Goal: Browse casually

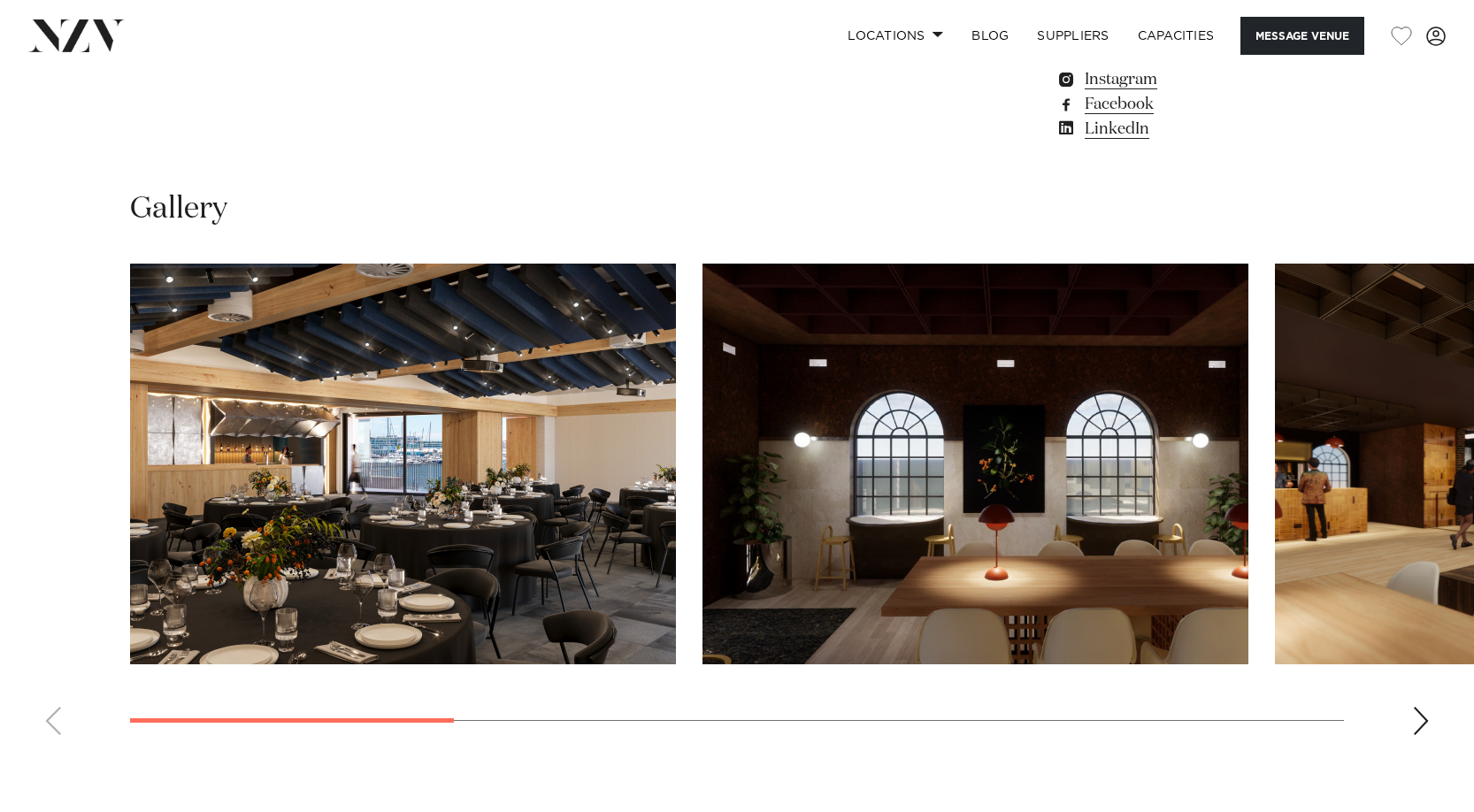
scroll to position [1689, 0]
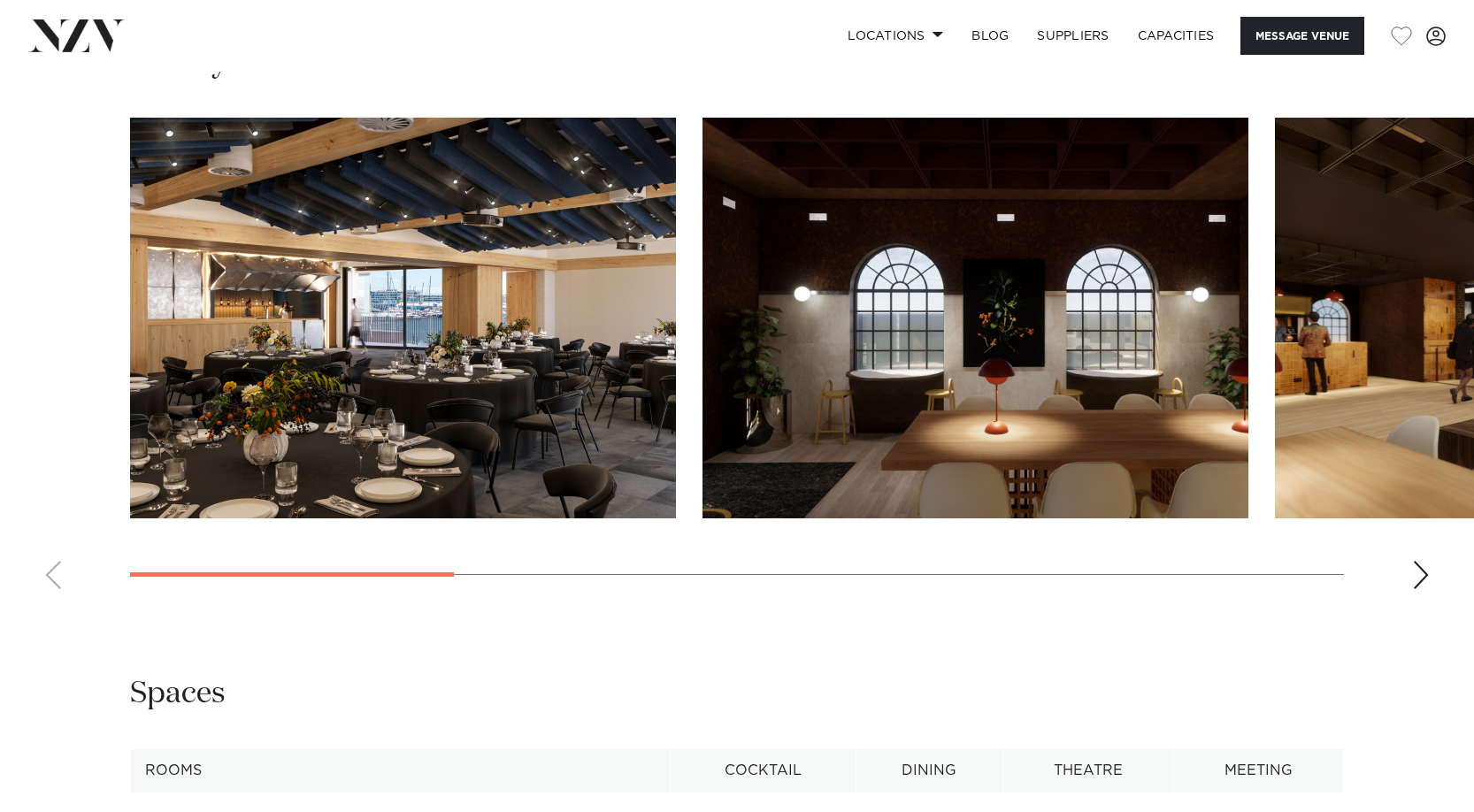
click at [1428, 567] on div "Next slide" at bounding box center [1421, 575] width 18 height 29
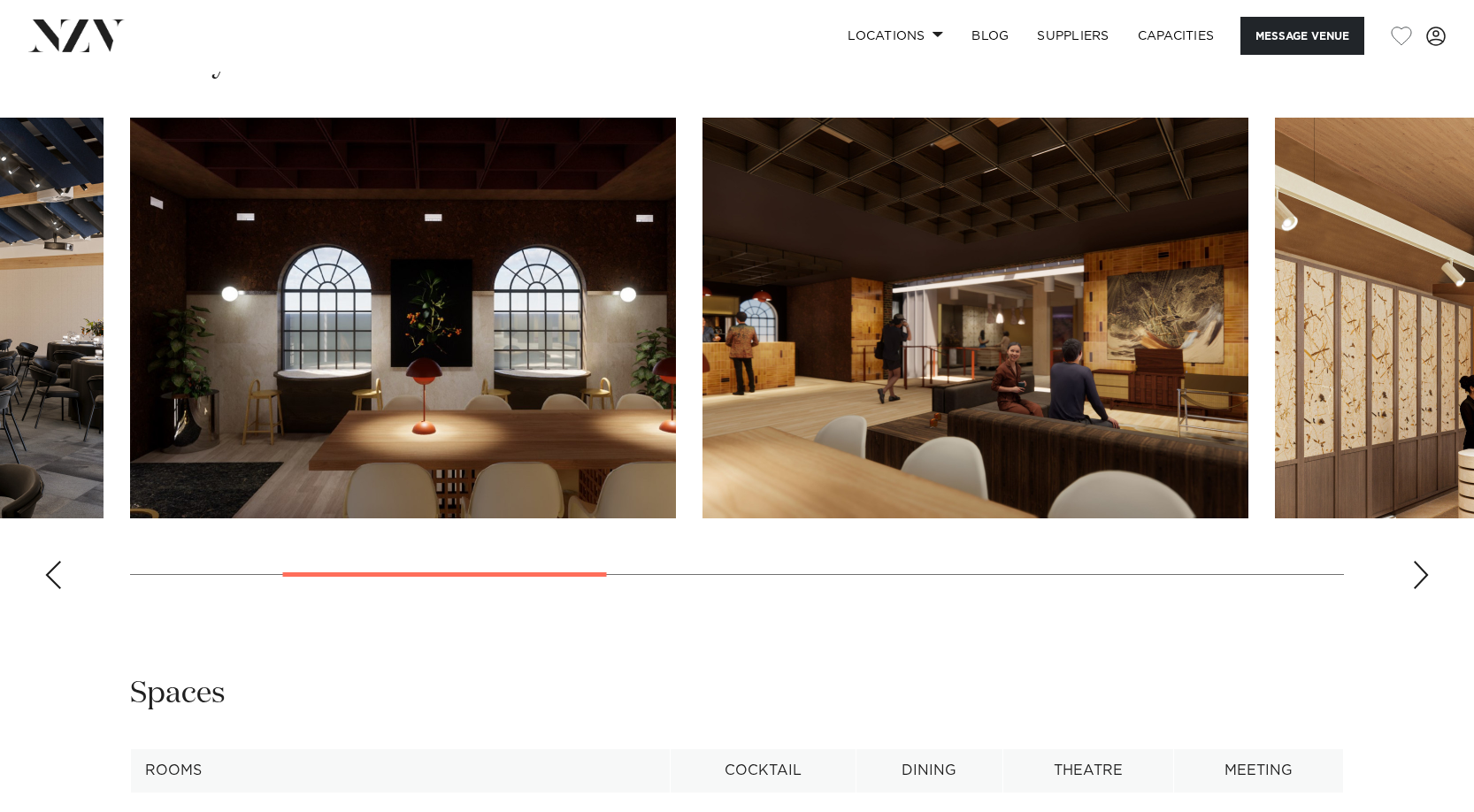
click at [1424, 571] on div "Next slide" at bounding box center [1421, 575] width 18 height 29
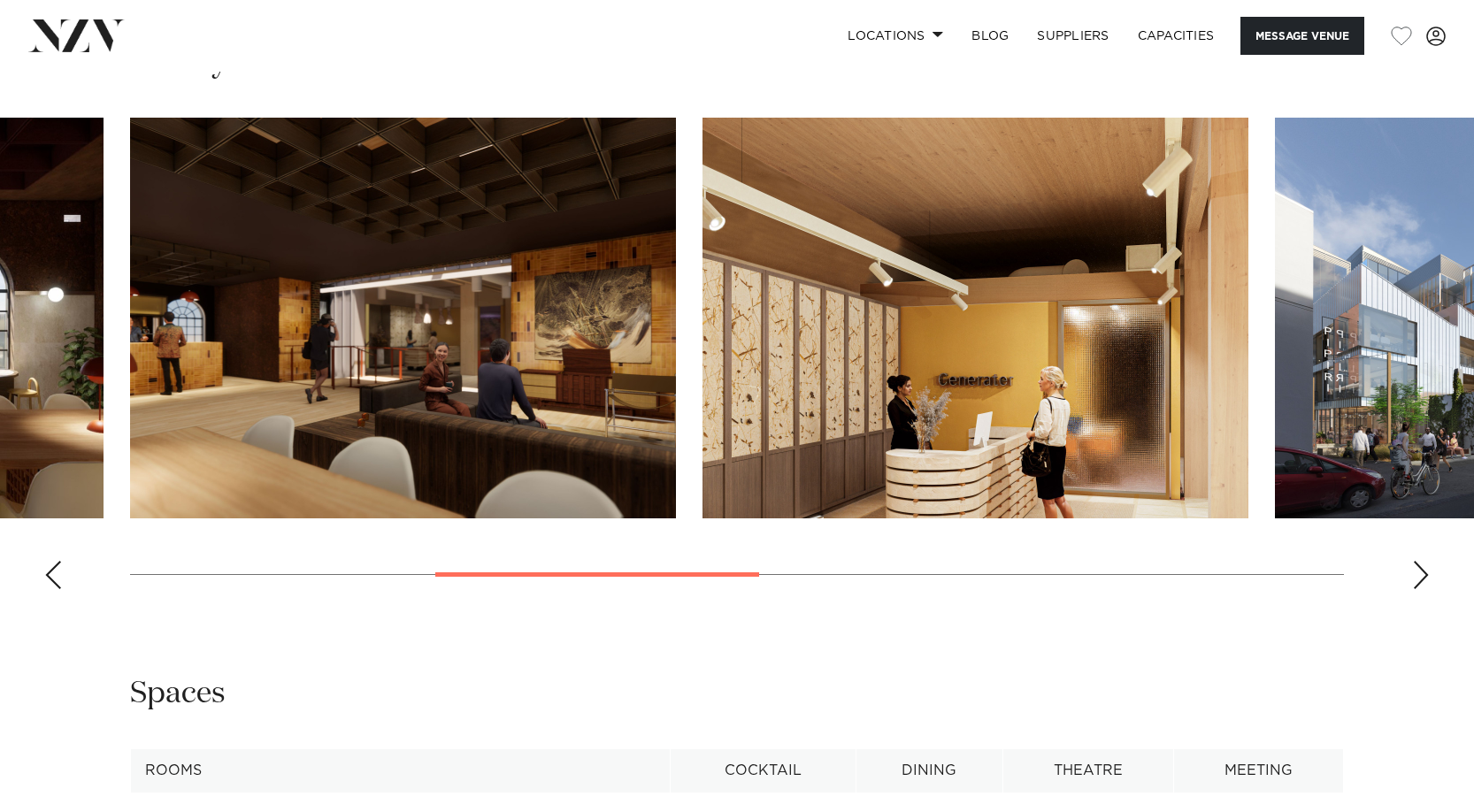
click at [1424, 571] on div "Next slide" at bounding box center [1421, 575] width 18 height 29
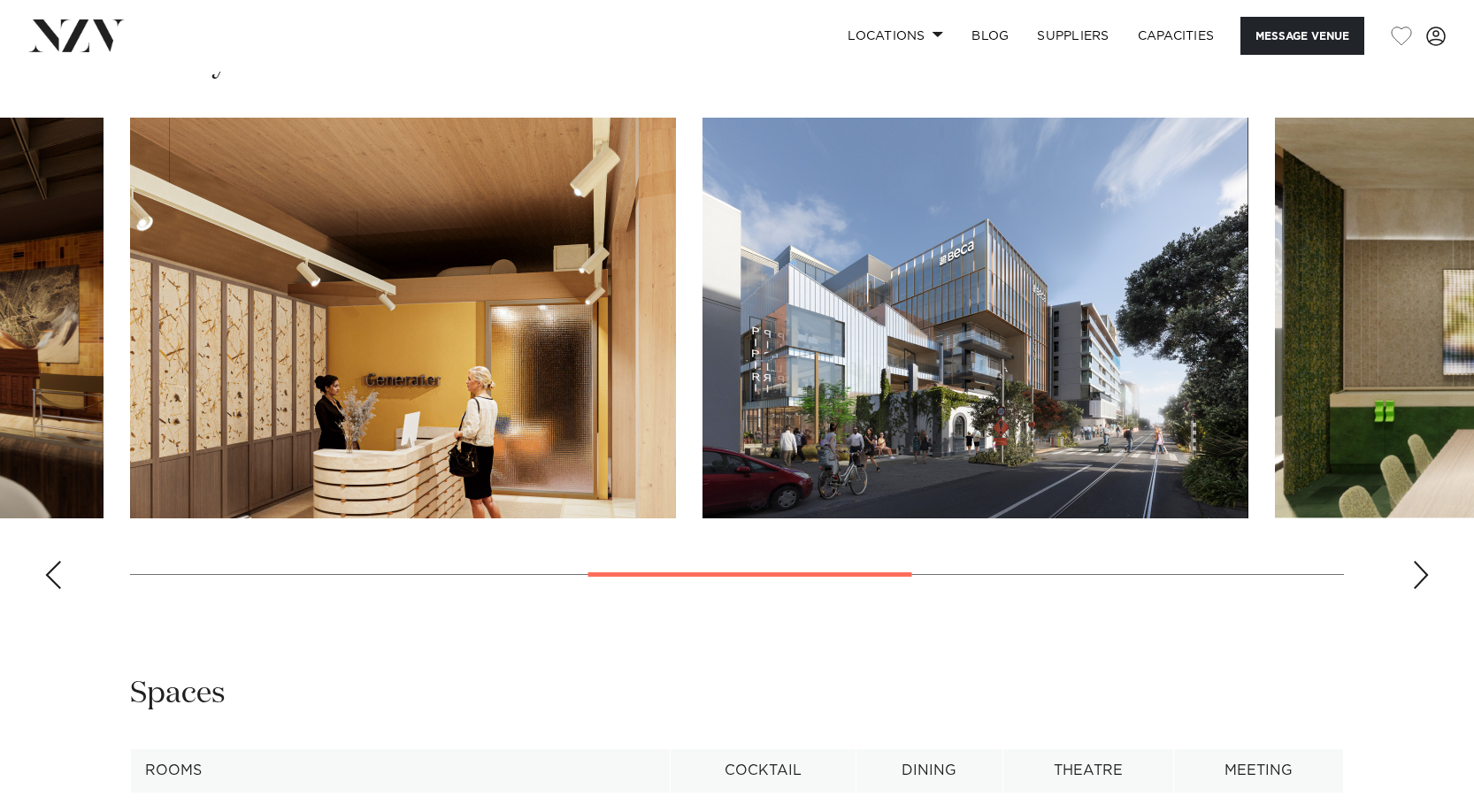
click at [1424, 571] on div "Next slide" at bounding box center [1421, 575] width 18 height 29
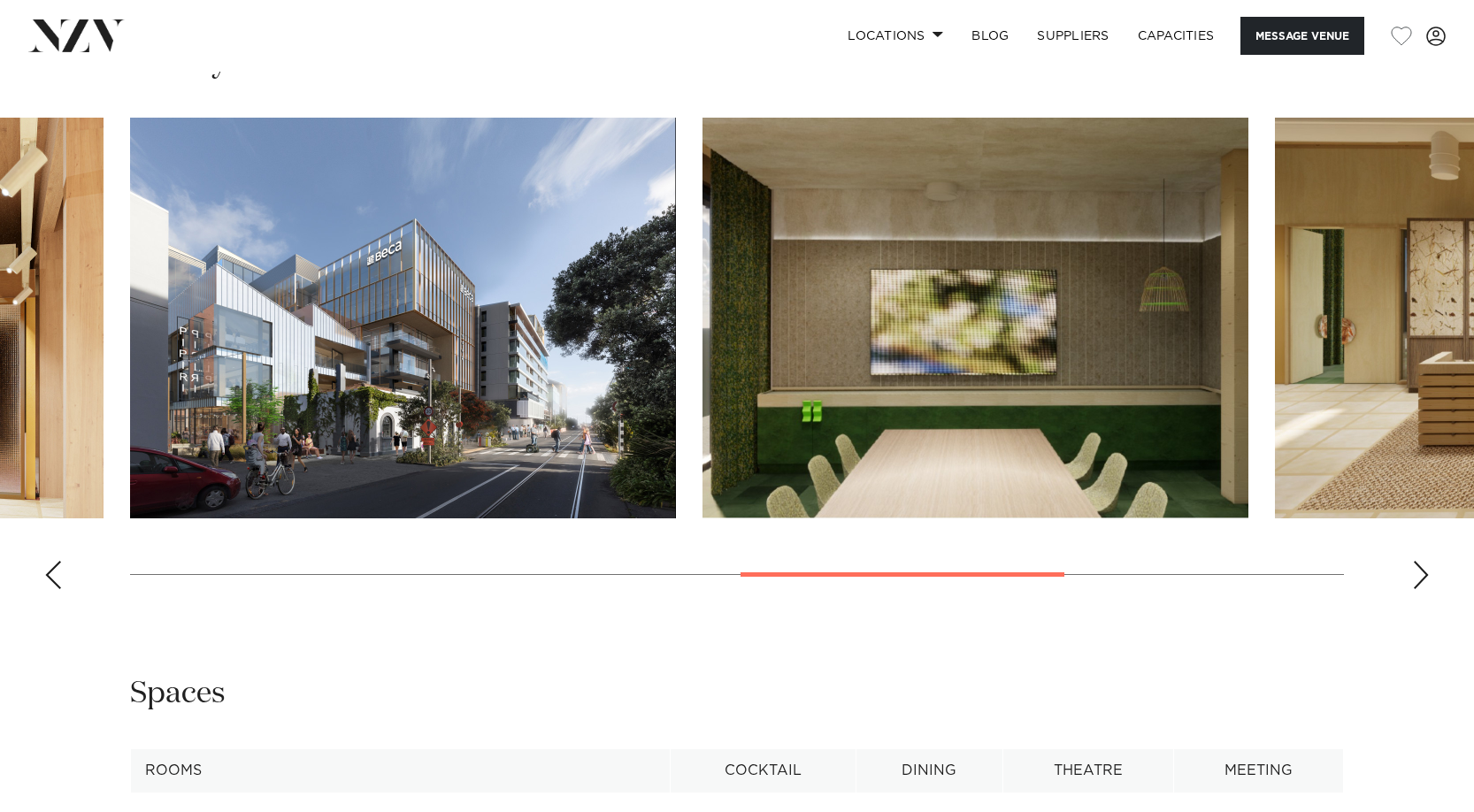
click at [1424, 571] on div "Next slide" at bounding box center [1421, 575] width 18 height 29
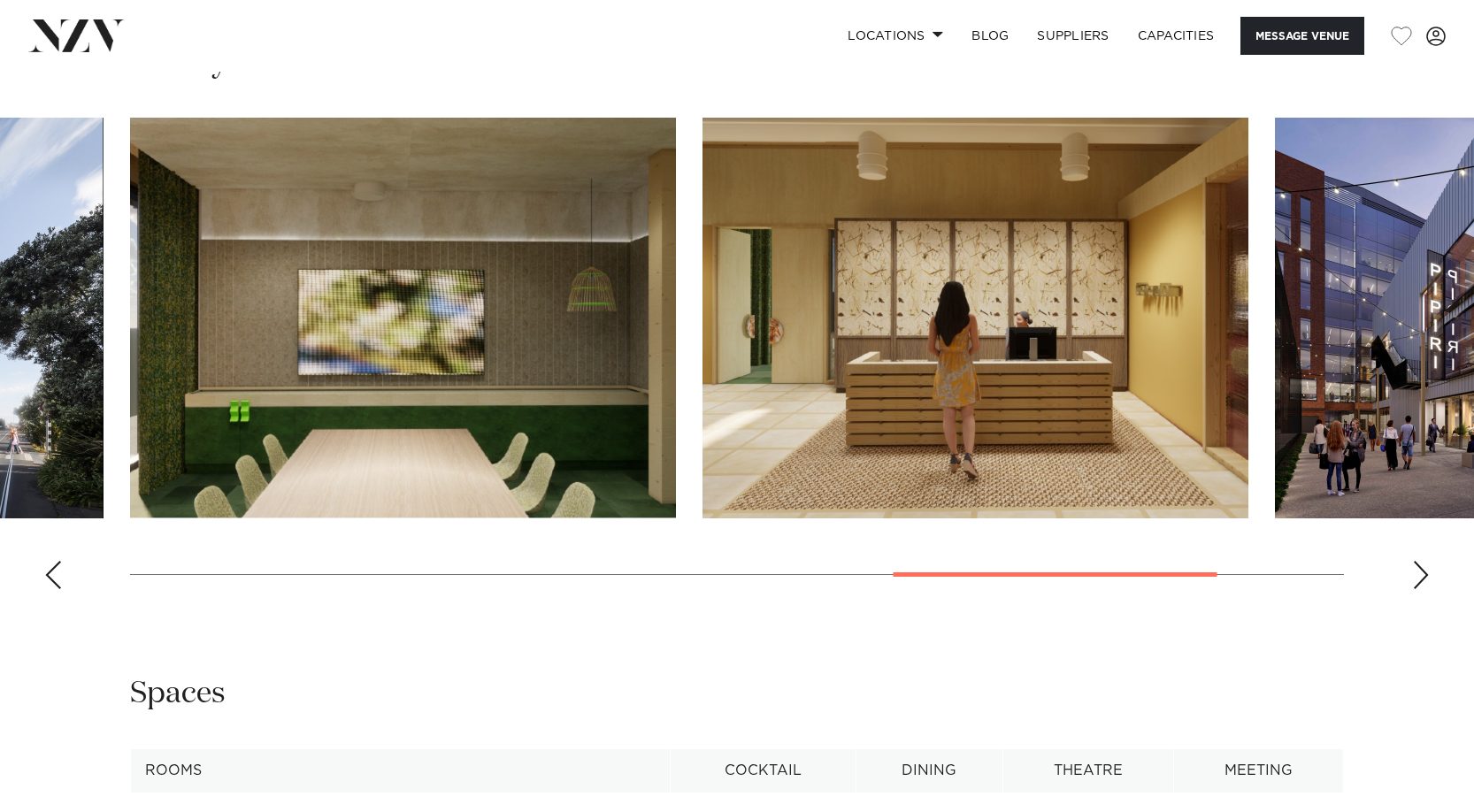
click at [1424, 571] on div "Next slide" at bounding box center [1421, 575] width 18 height 29
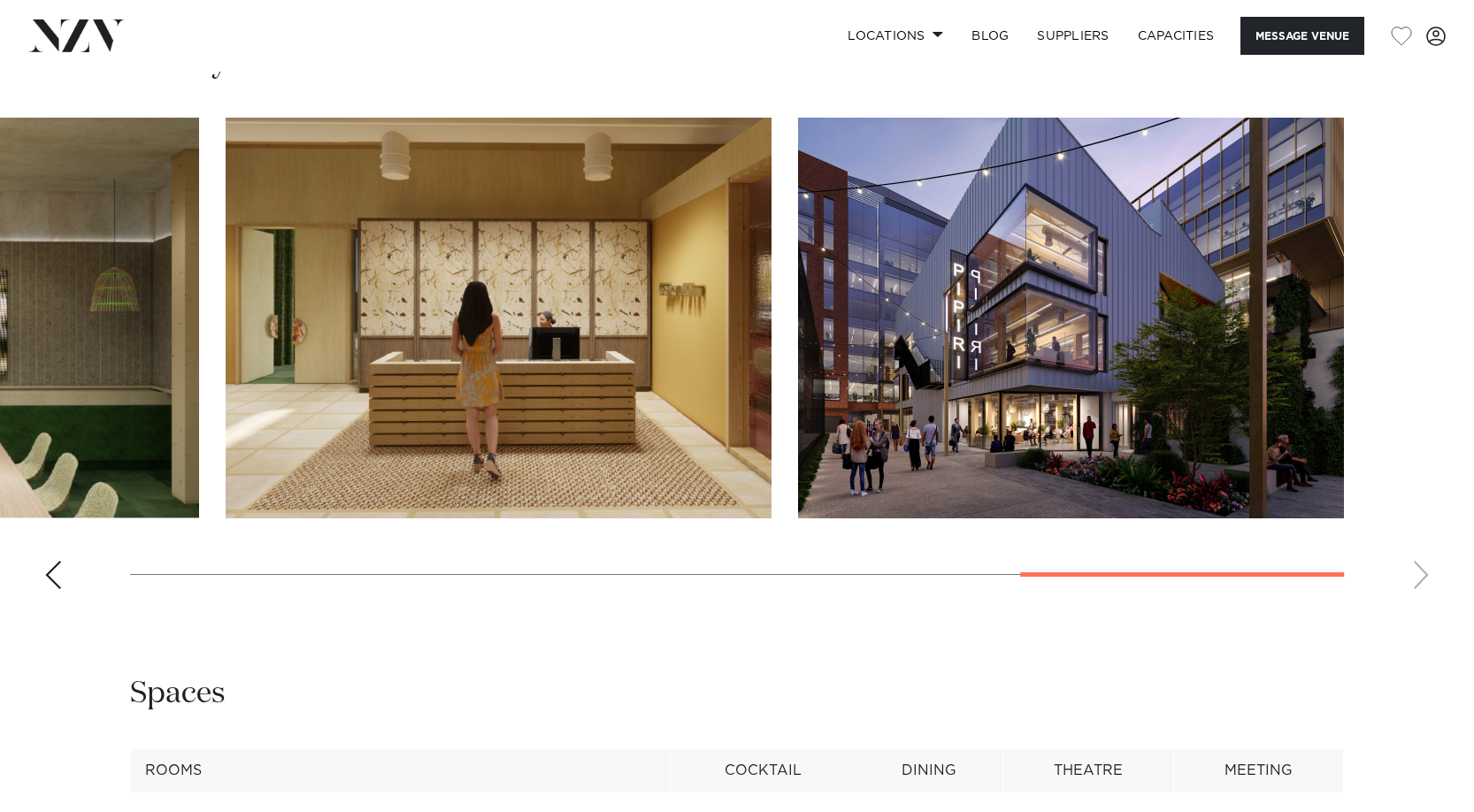
click at [1424, 571] on swiper-container at bounding box center [737, 360] width 1474 height 486
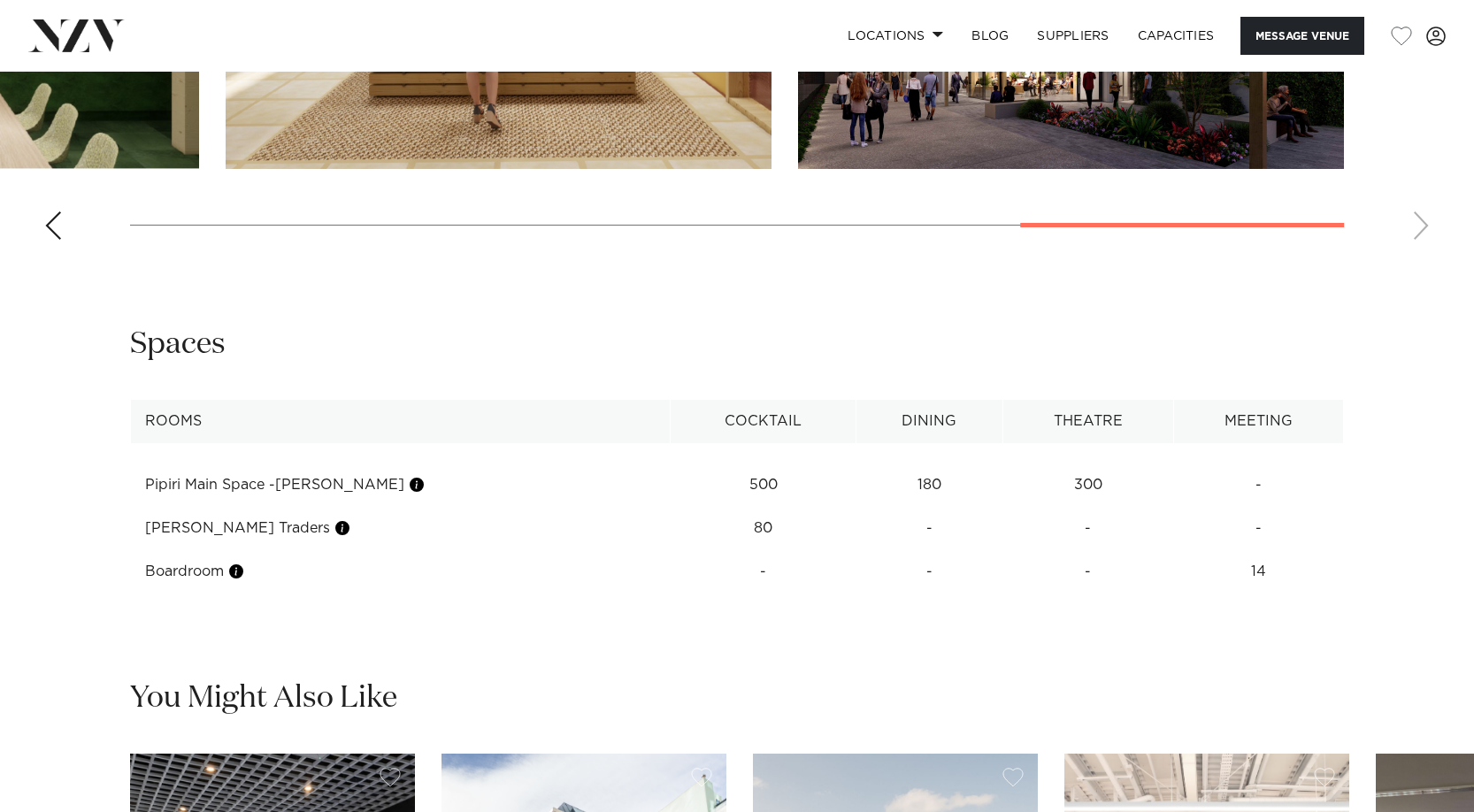
scroll to position [1588, 0]
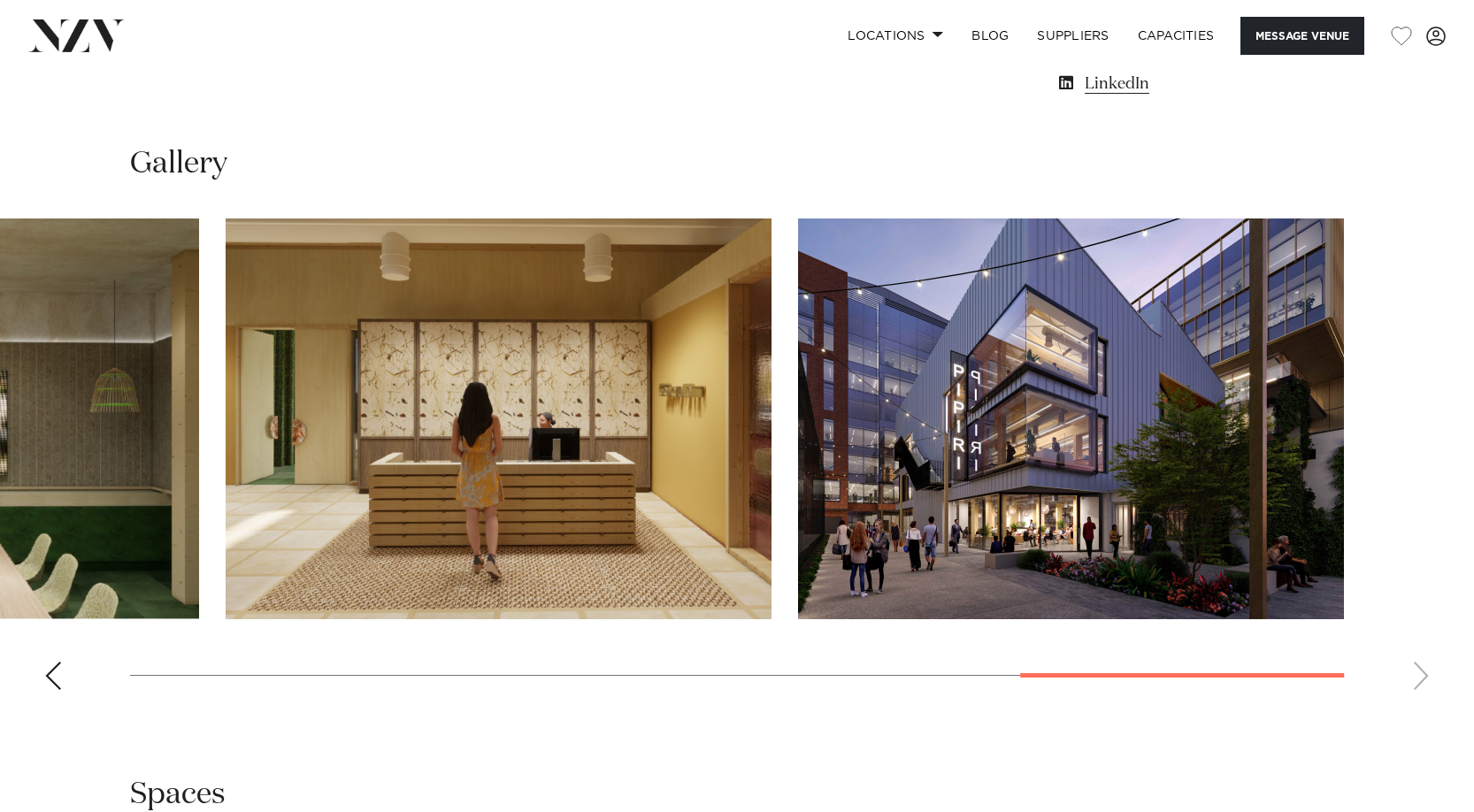
click at [50, 680] on div "Previous slide" at bounding box center [54, 676] width 18 height 29
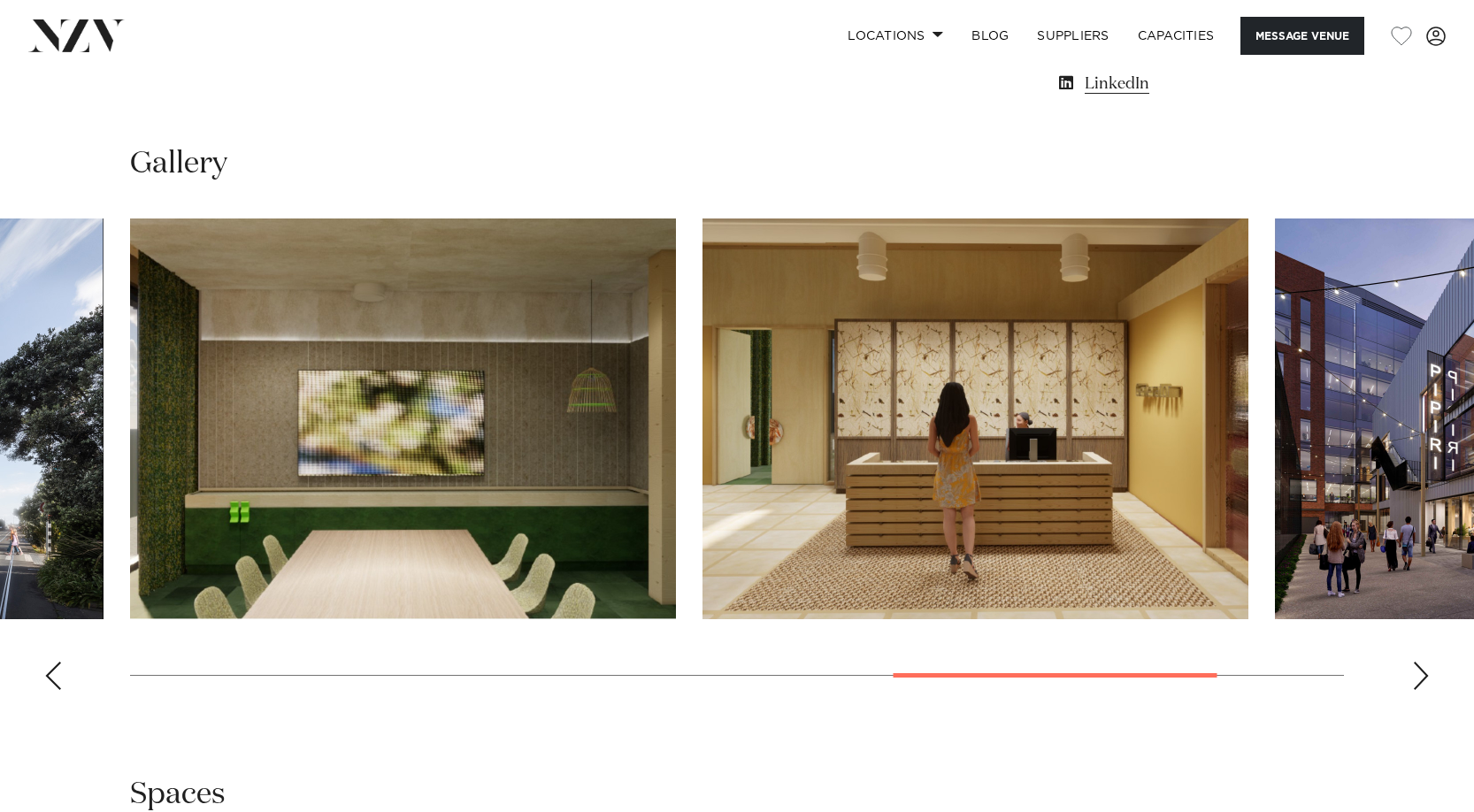
click at [50, 679] on div "Previous slide" at bounding box center [54, 676] width 18 height 29
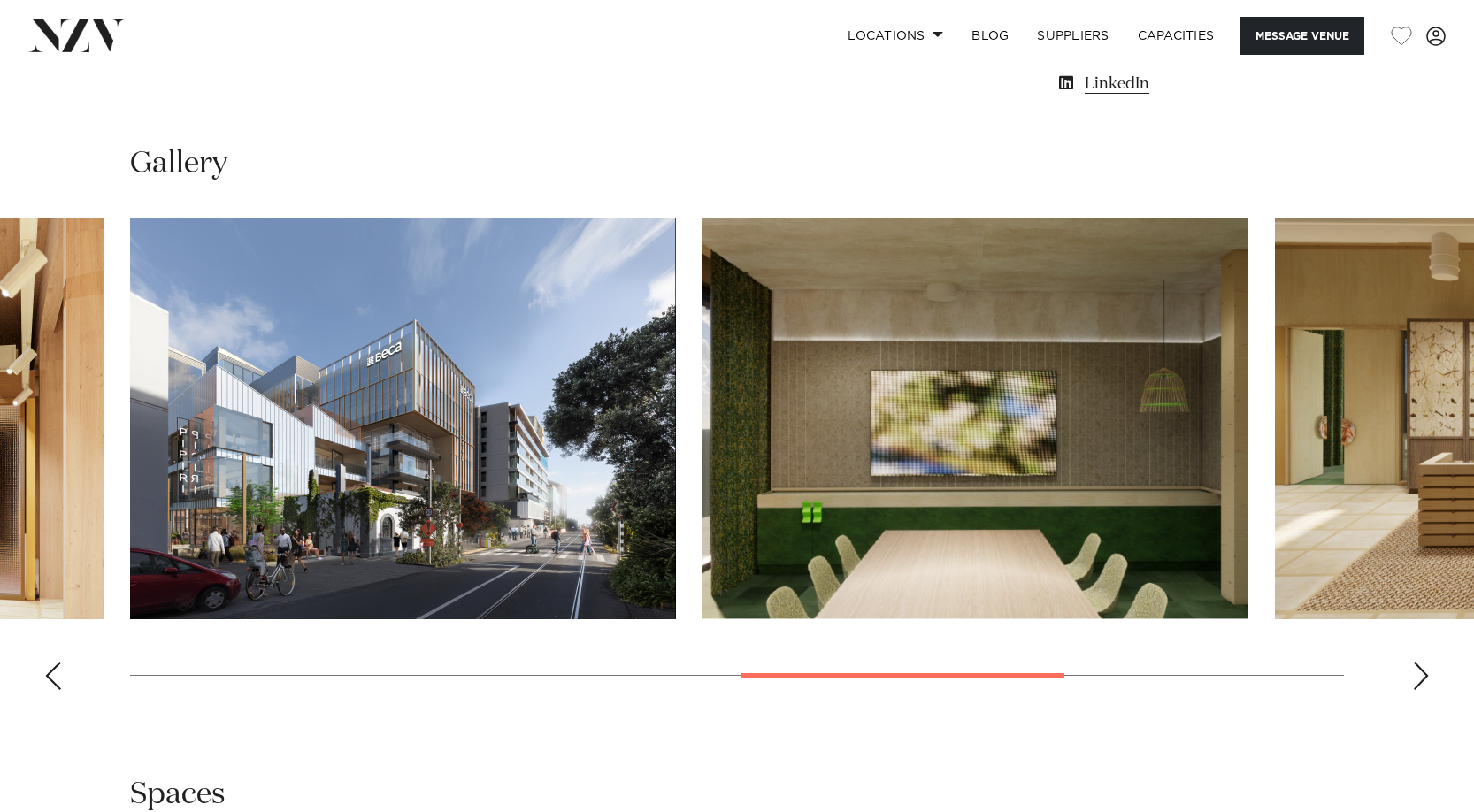
click at [50, 679] on div "Previous slide" at bounding box center [54, 676] width 18 height 29
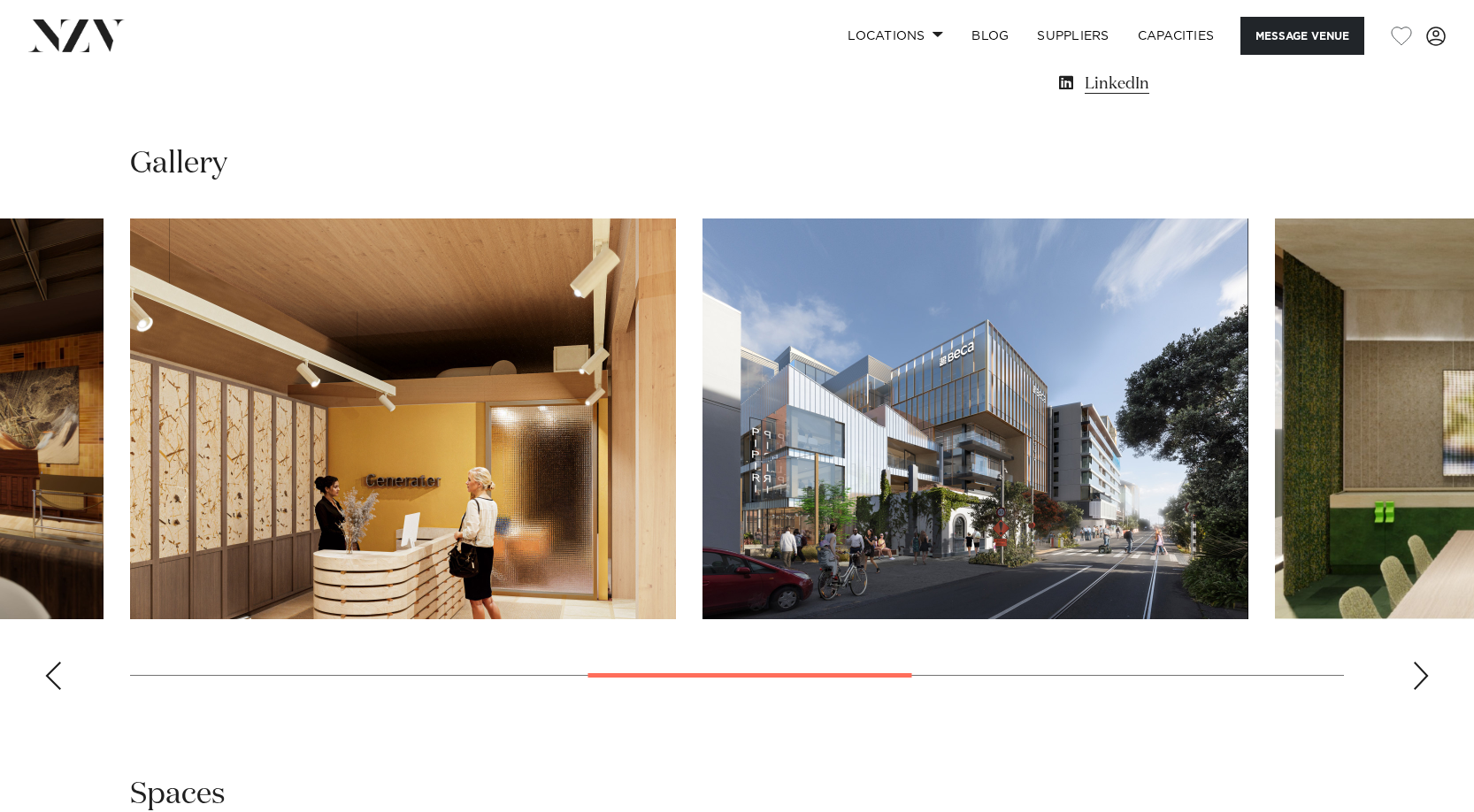
click at [50, 679] on div "Previous slide" at bounding box center [54, 676] width 18 height 29
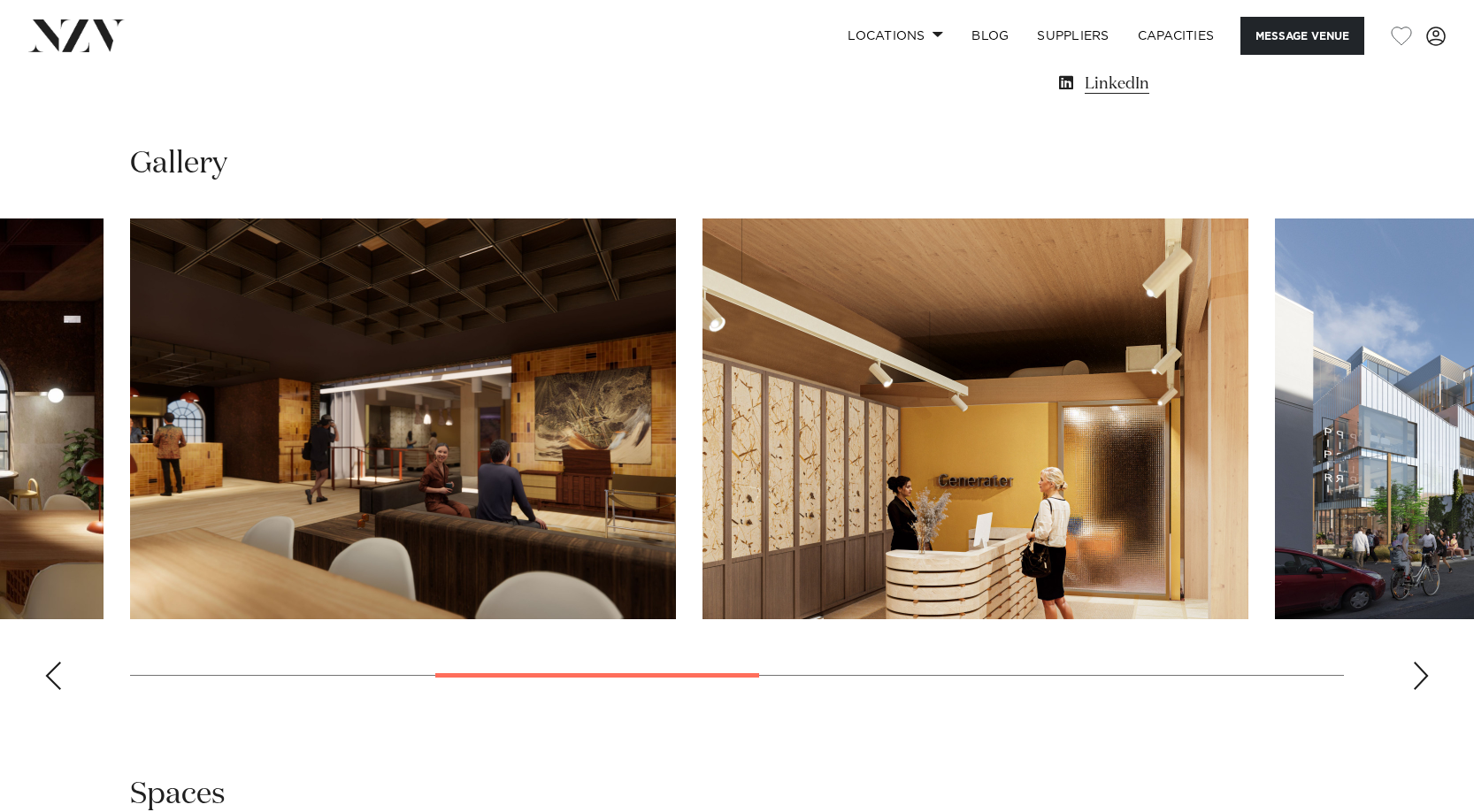
click at [49, 679] on div "Previous slide" at bounding box center [54, 676] width 18 height 29
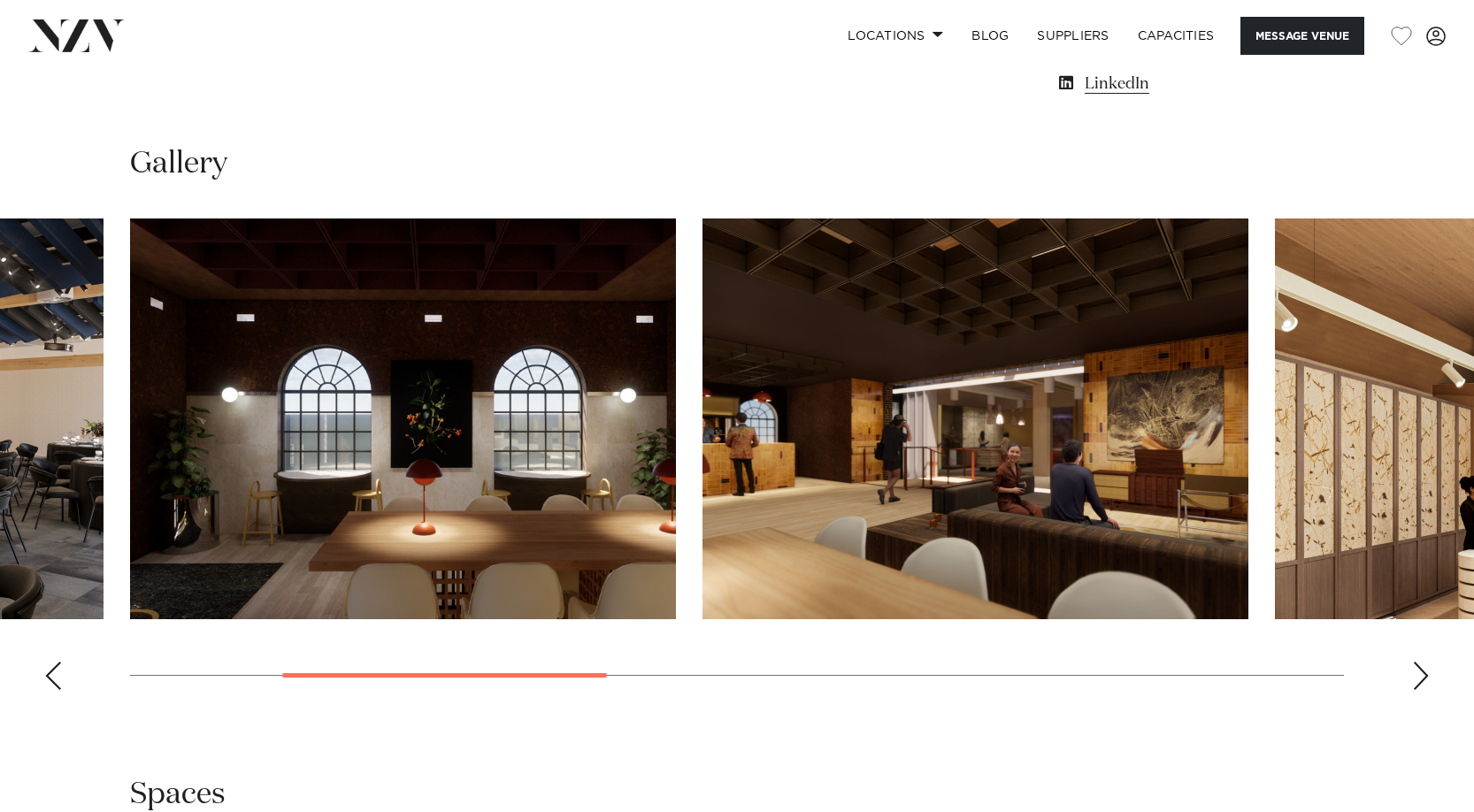
click at [49, 679] on div "Previous slide" at bounding box center [54, 676] width 18 height 29
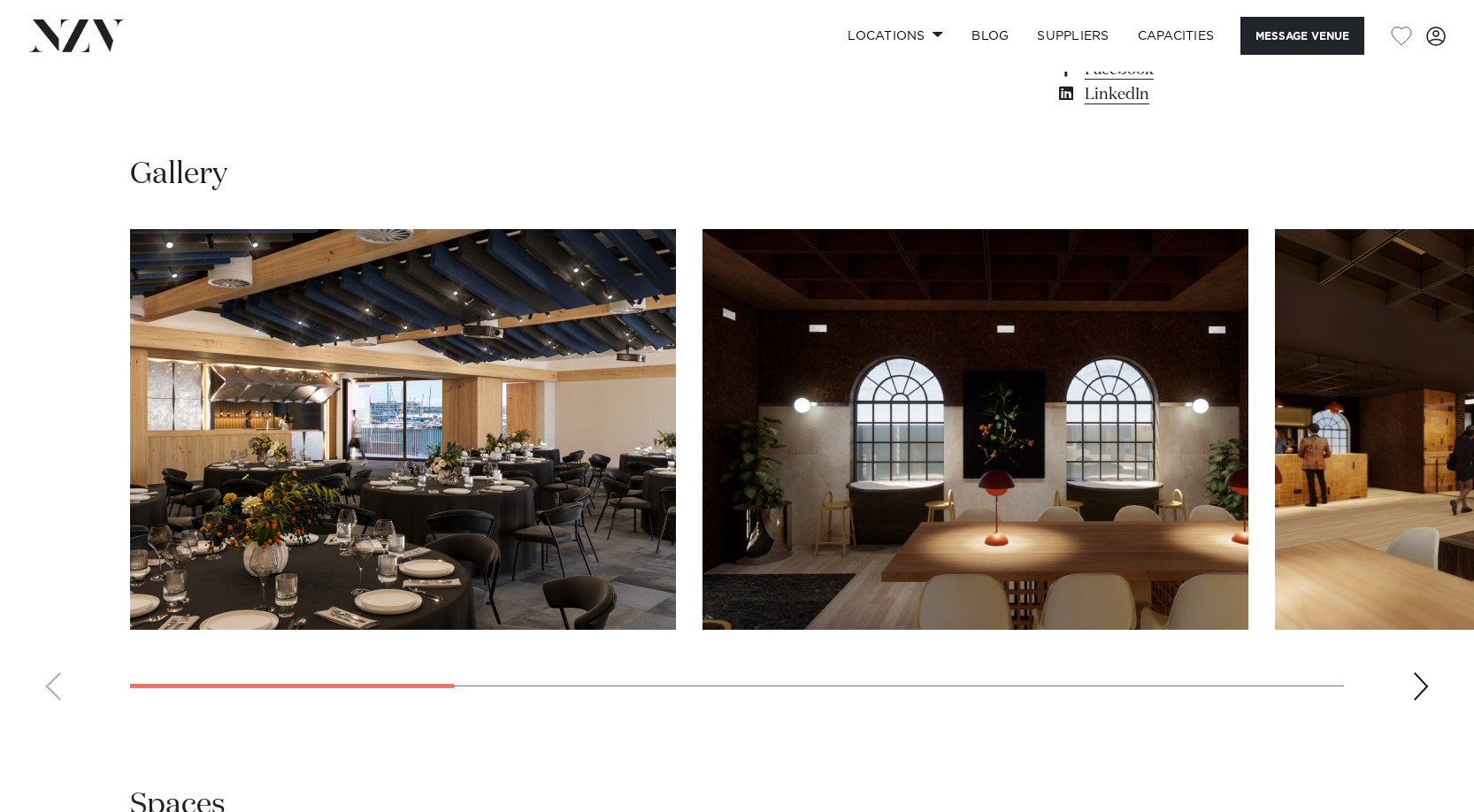
scroll to position [1219, 0]
